Goal: Information Seeking & Learning: Check status

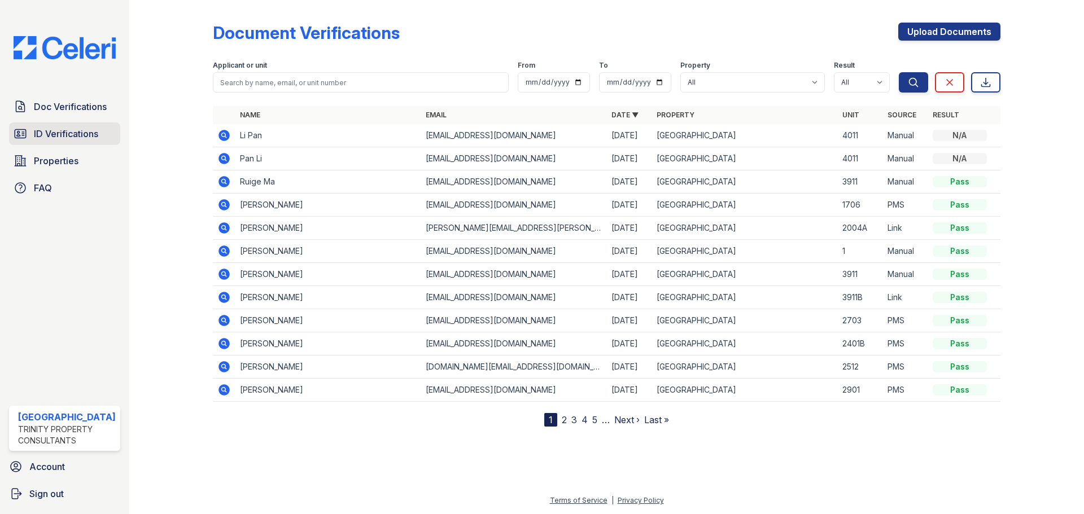
click at [42, 138] on span "ID Verifications" at bounding box center [66, 134] width 64 height 14
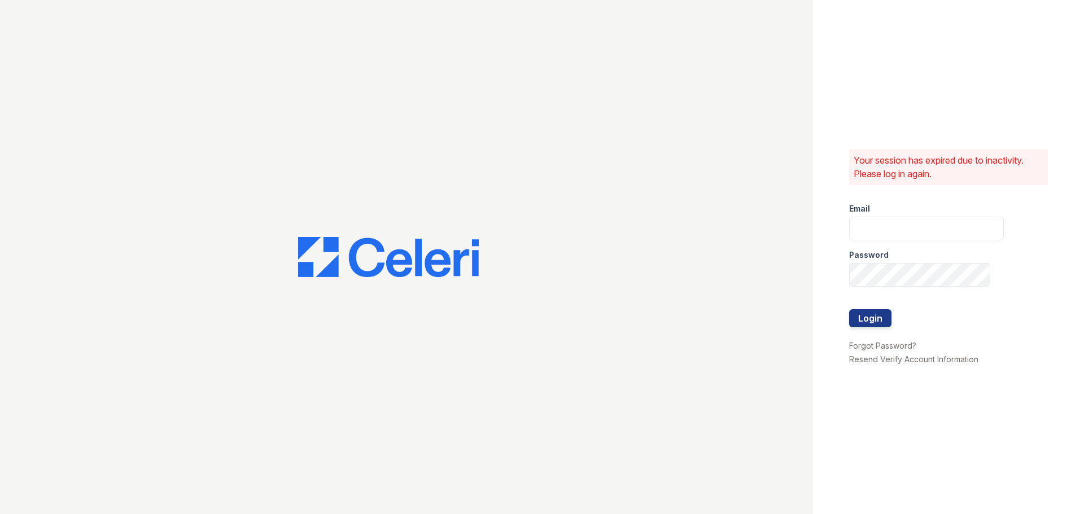
type input "[EMAIL_ADDRESS][DOMAIN_NAME]"
click at [858, 321] on button "Login" at bounding box center [870, 318] width 42 height 18
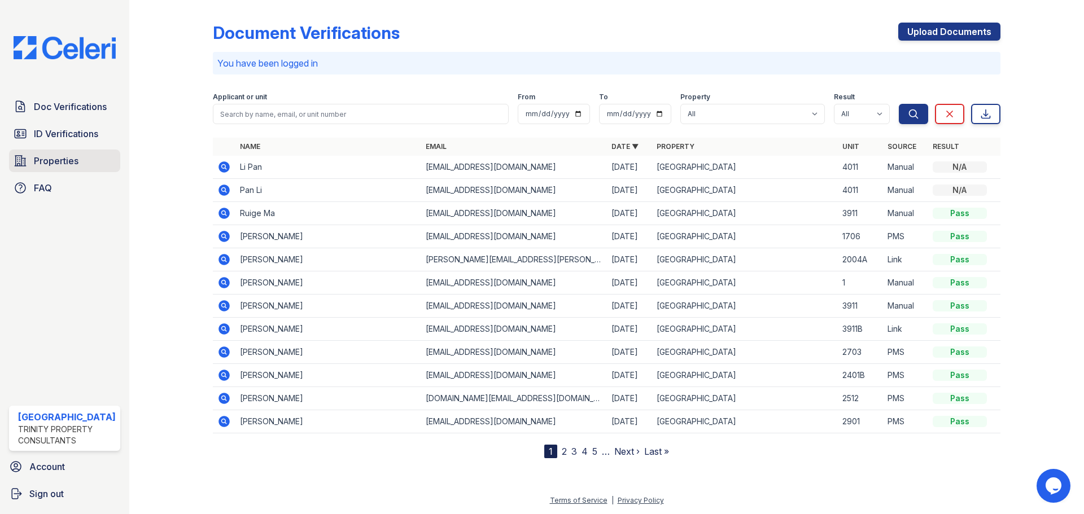
click at [42, 159] on span "Properties" at bounding box center [56, 161] width 45 height 14
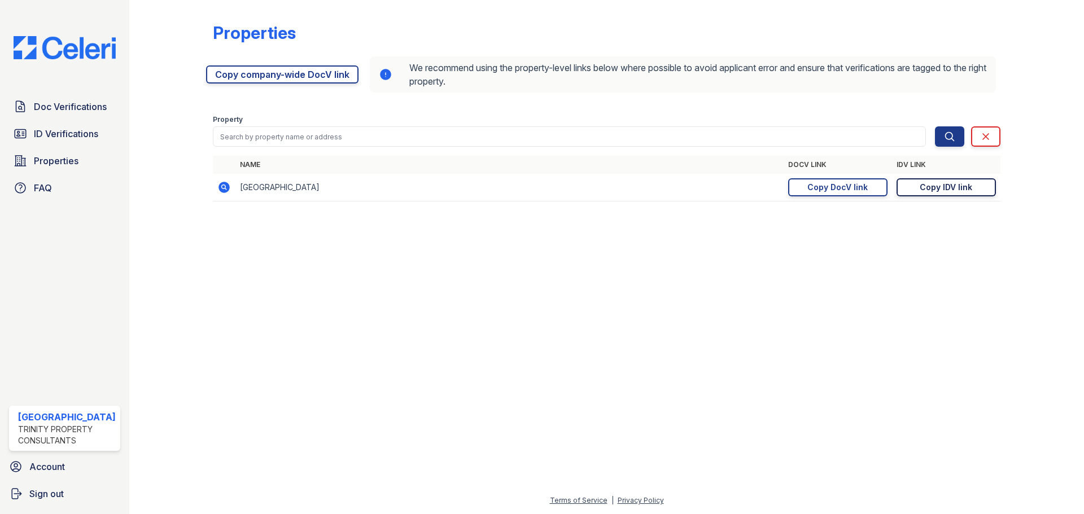
click at [958, 183] on div "Copy IDV link" at bounding box center [946, 187] width 53 height 11
click at [68, 134] on span "ID Verifications" at bounding box center [66, 134] width 64 height 14
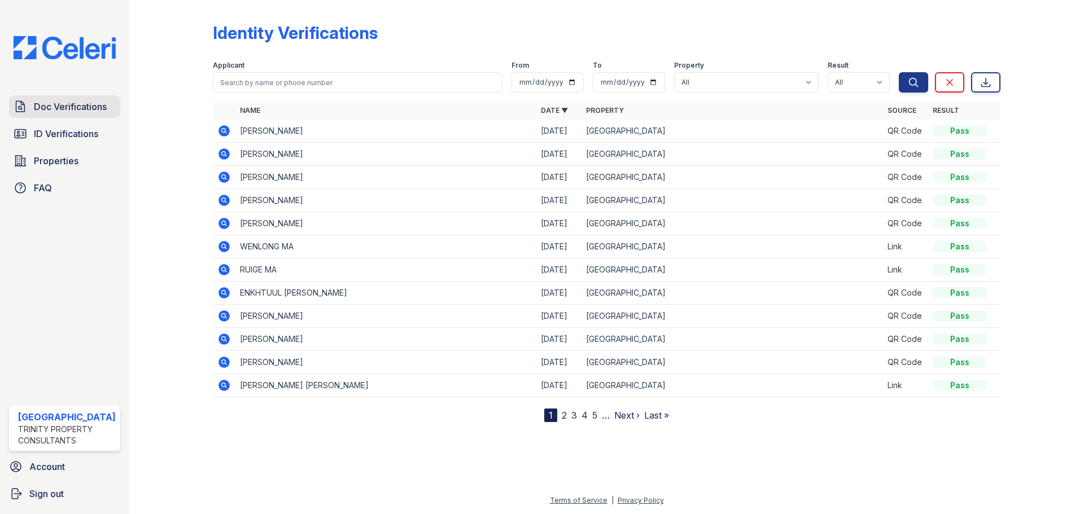
click at [67, 111] on span "Doc Verifications" at bounding box center [70, 107] width 73 height 14
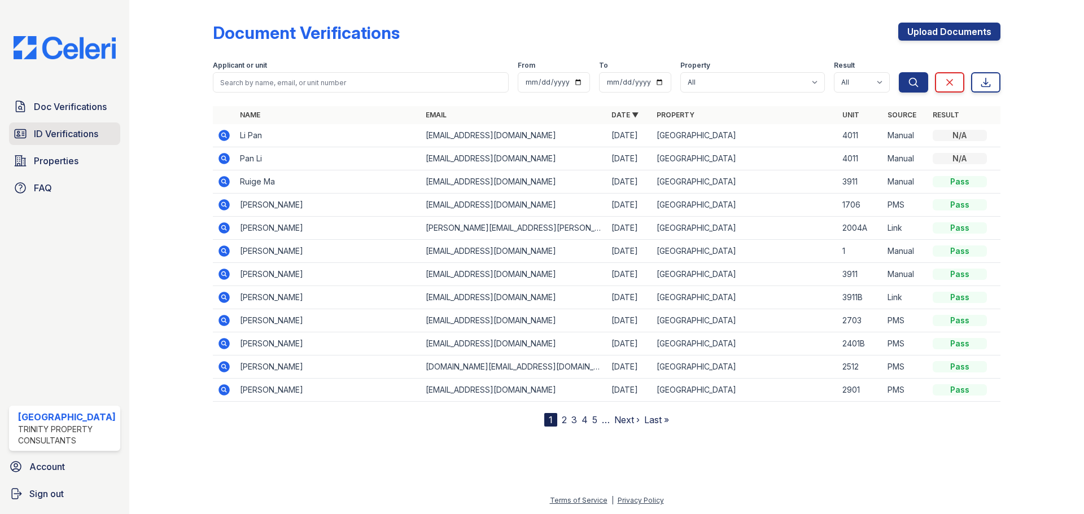
click at [76, 137] on span "ID Verifications" at bounding box center [66, 134] width 64 height 14
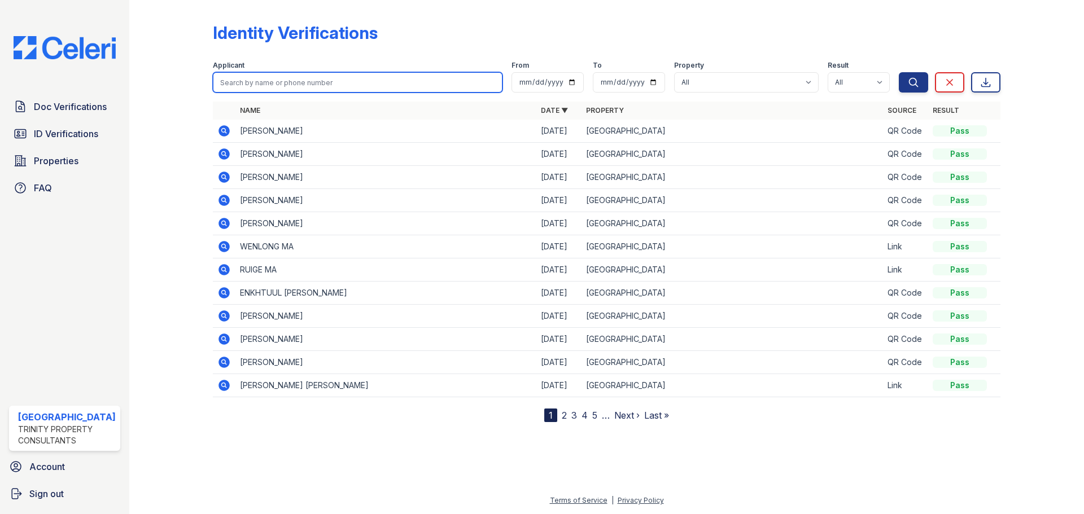
click at [231, 81] on input "search" at bounding box center [358, 82] width 290 height 20
type input "LI PAN"
click at [899, 72] on button "Search" at bounding box center [913, 82] width 29 height 20
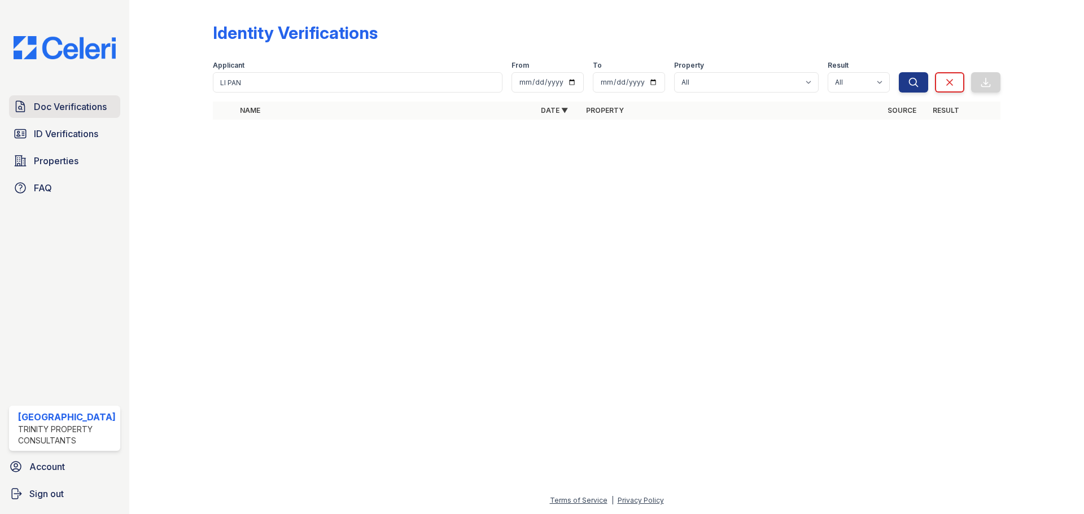
click at [88, 108] on span "Doc Verifications" at bounding box center [70, 107] width 73 height 14
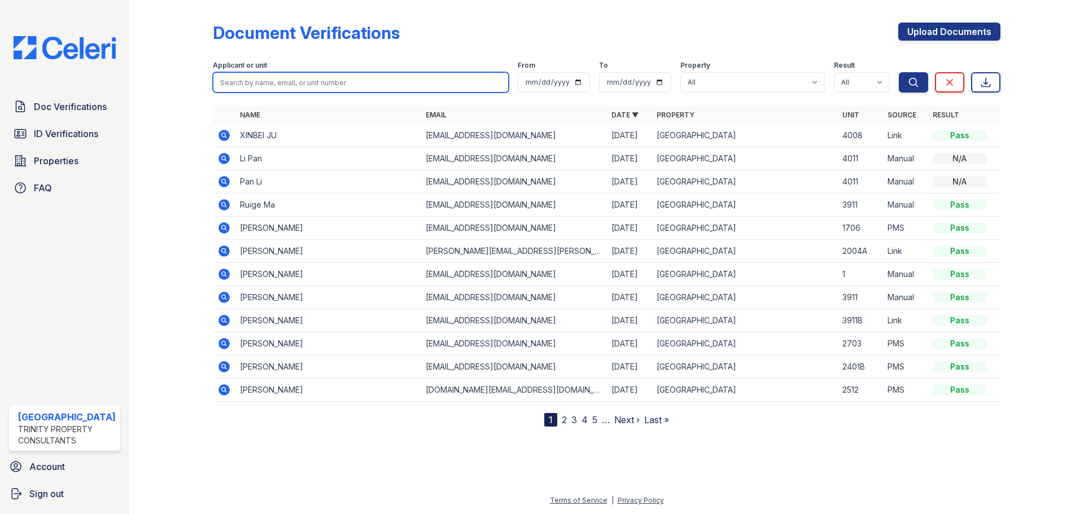
click at [258, 86] on input "search" at bounding box center [361, 82] width 296 height 20
type input "LI PAN"
click at [899, 72] on button "Search" at bounding box center [913, 82] width 29 height 20
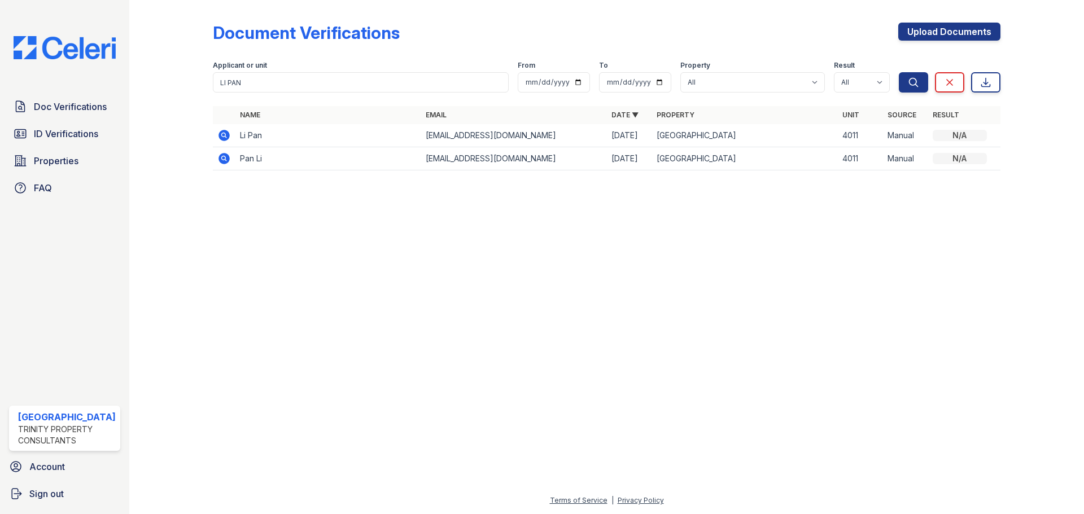
click at [228, 133] on icon at bounding box center [224, 136] width 14 height 14
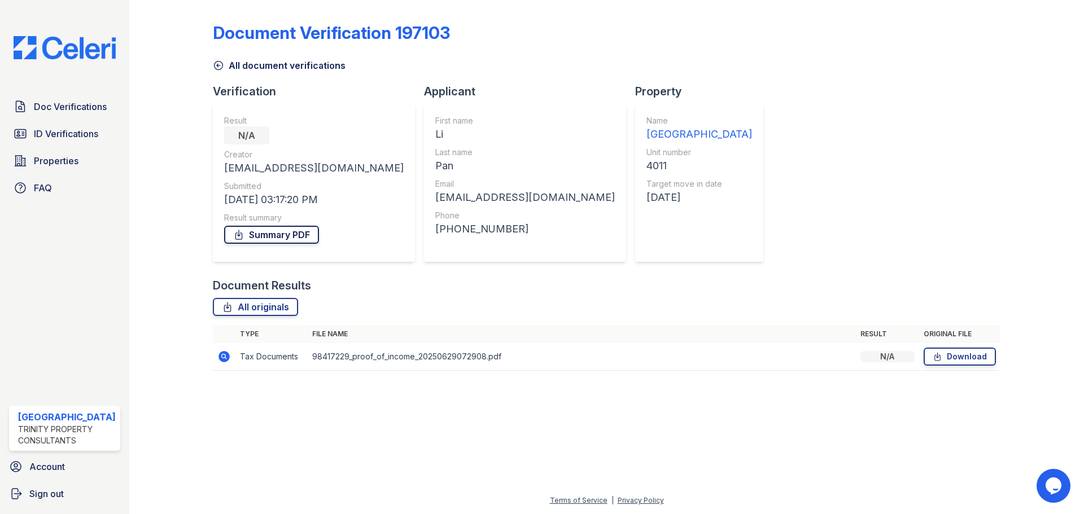
click at [281, 234] on link "Summary PDF" at bounding box center [271, 235] width 95 height 18
